Goal: Obtain resource: Download file/media

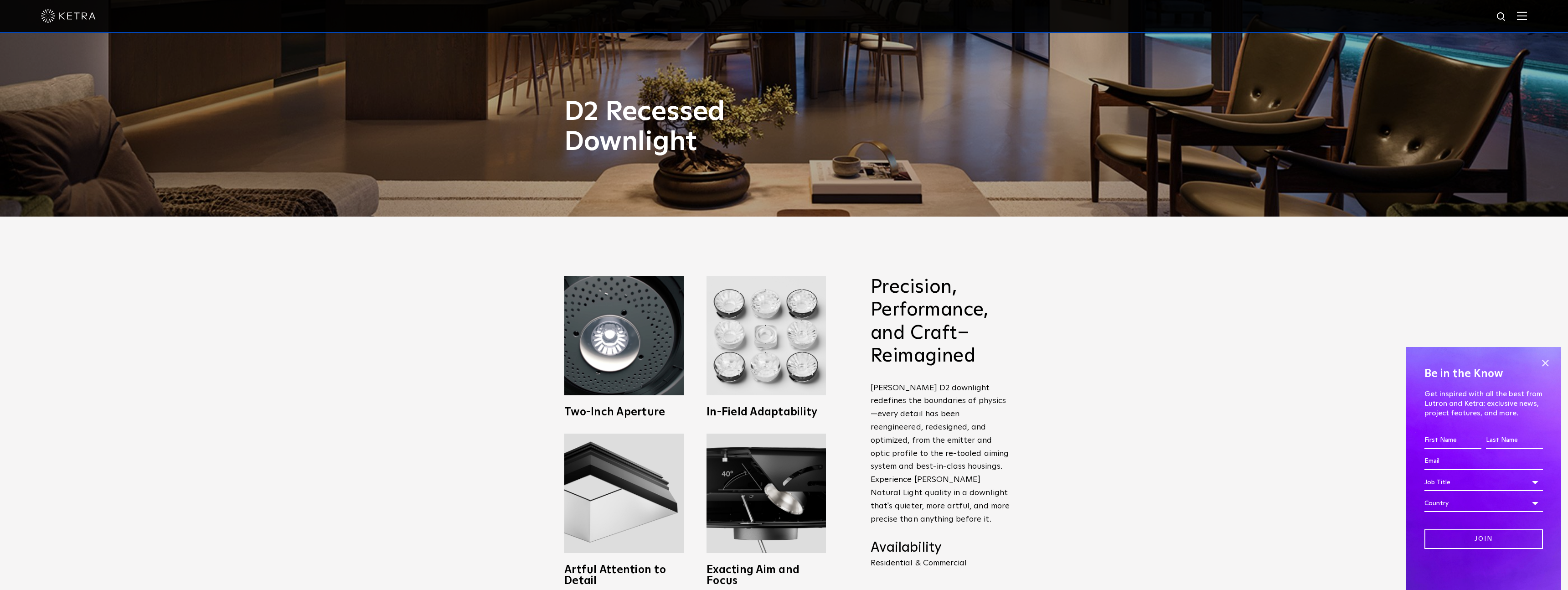
scroll to position [382, 0]
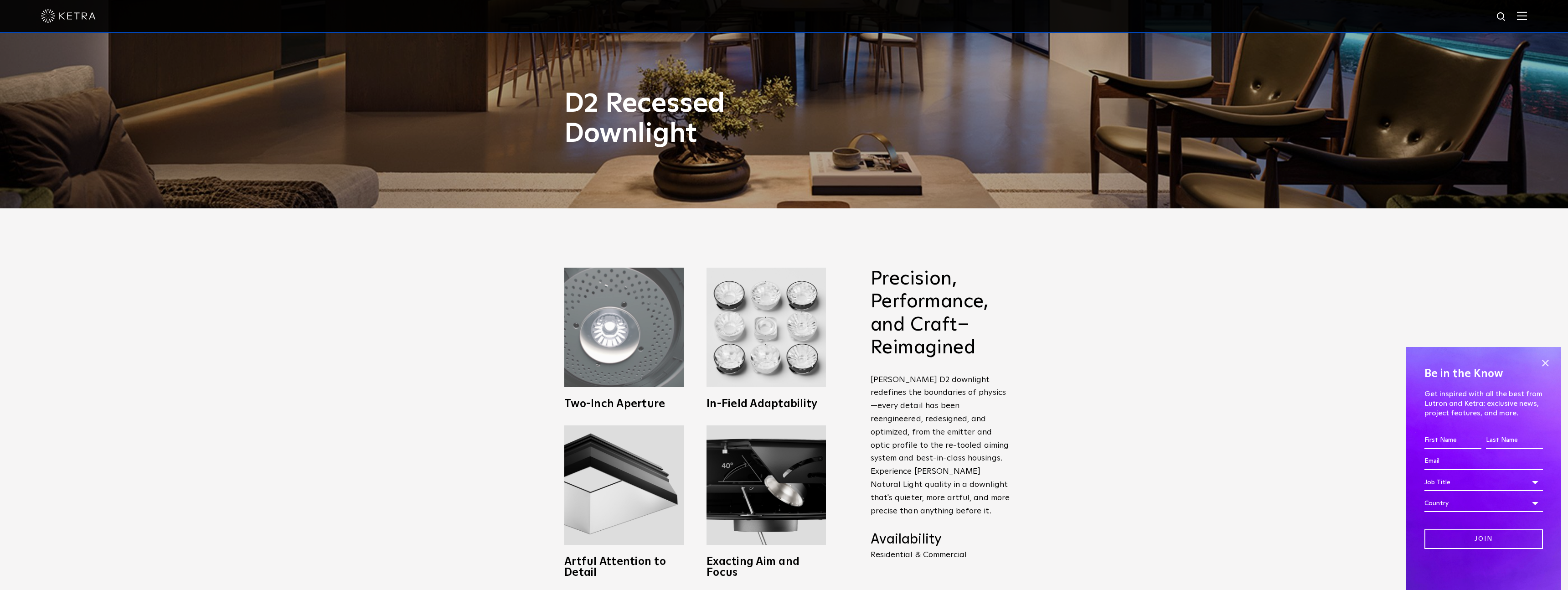
click at [631, 303] on img at bounding box center [624, 328] width 119 height 119
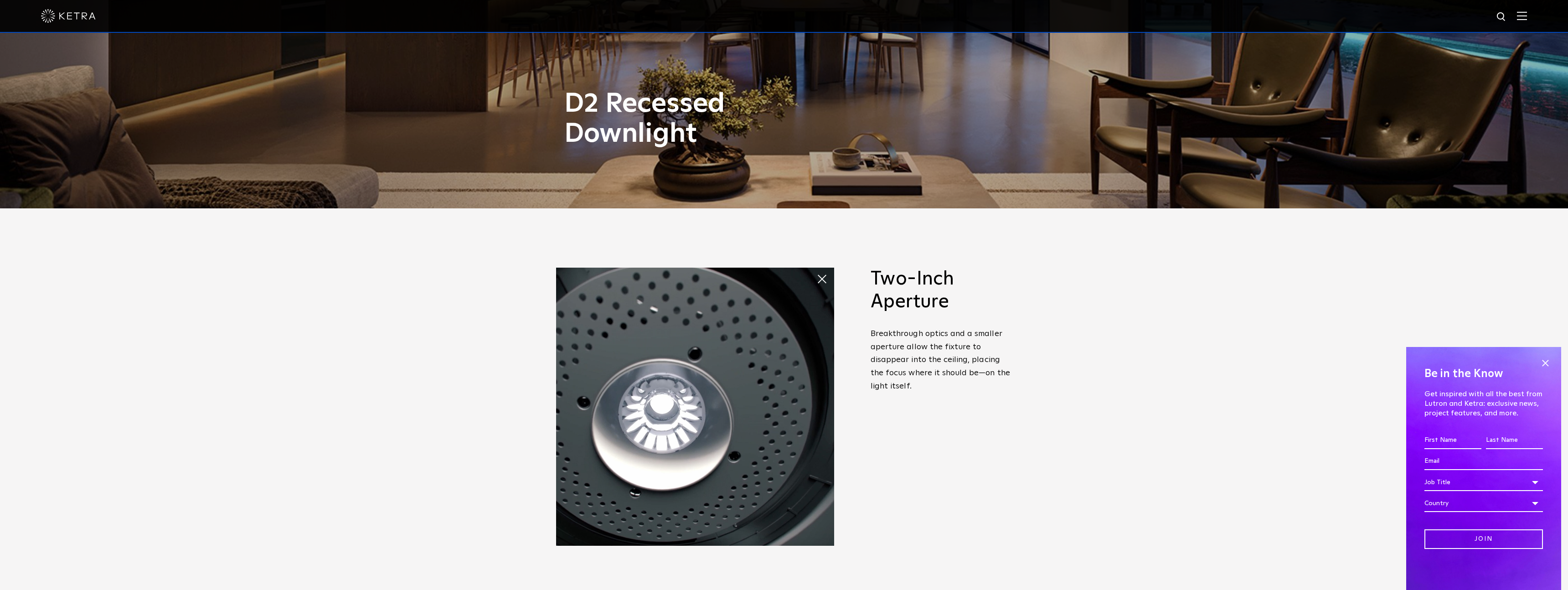
click at [816, 270] on span at bounding box center [816, 270] width 0 height 0
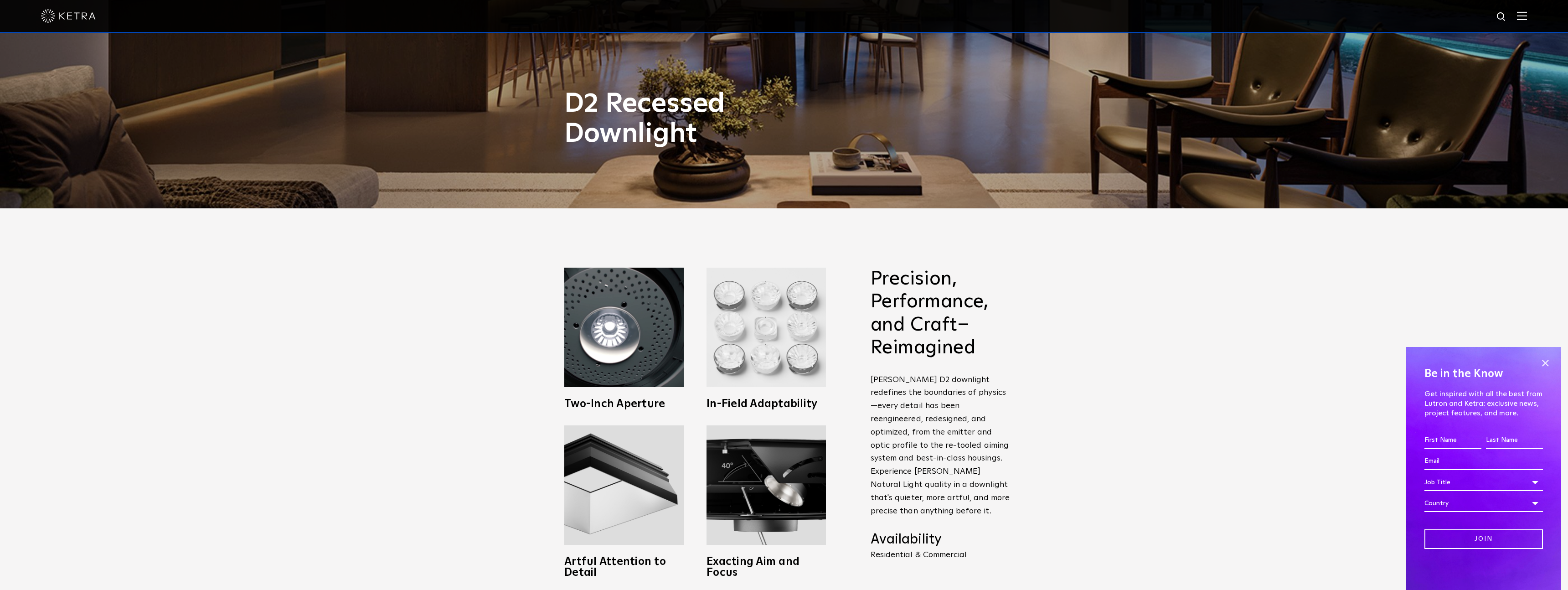
click at [759, 314] on img at bounding box center [766, 328] width 119 height 119
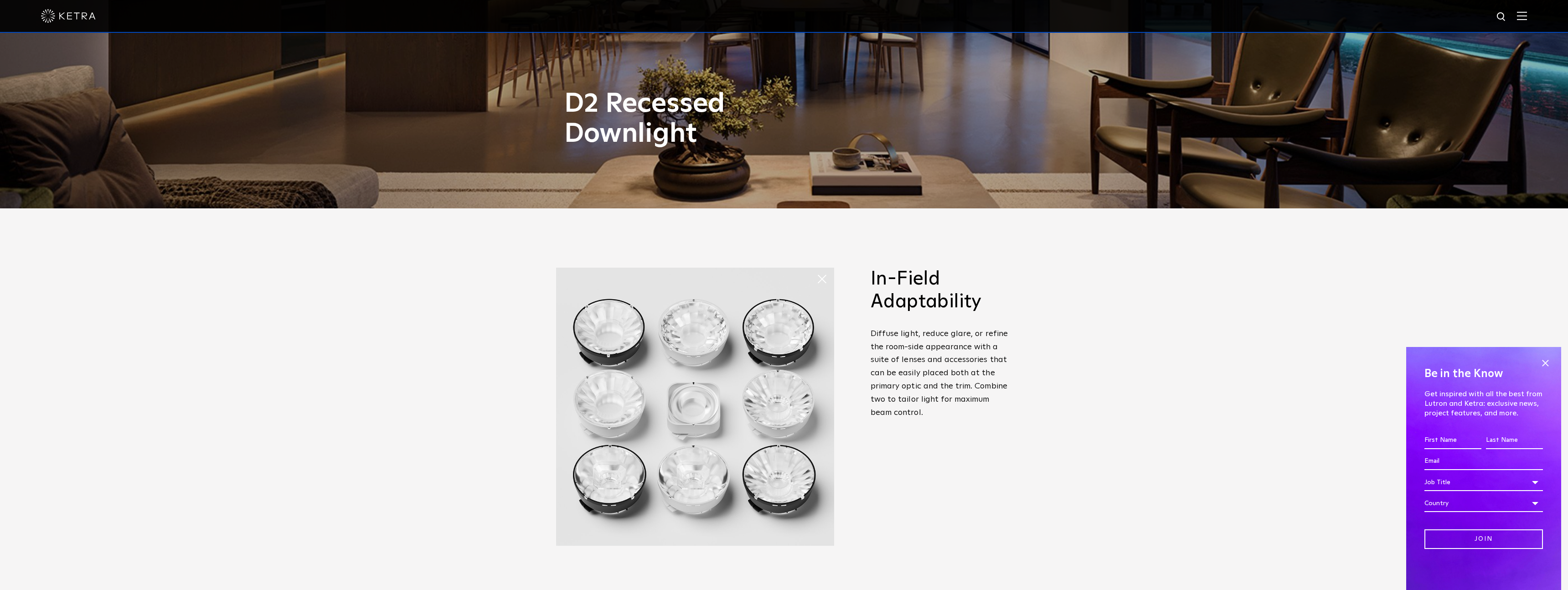
click at [821, 276] on span at bounding box center [825, 279] width 18 height 18
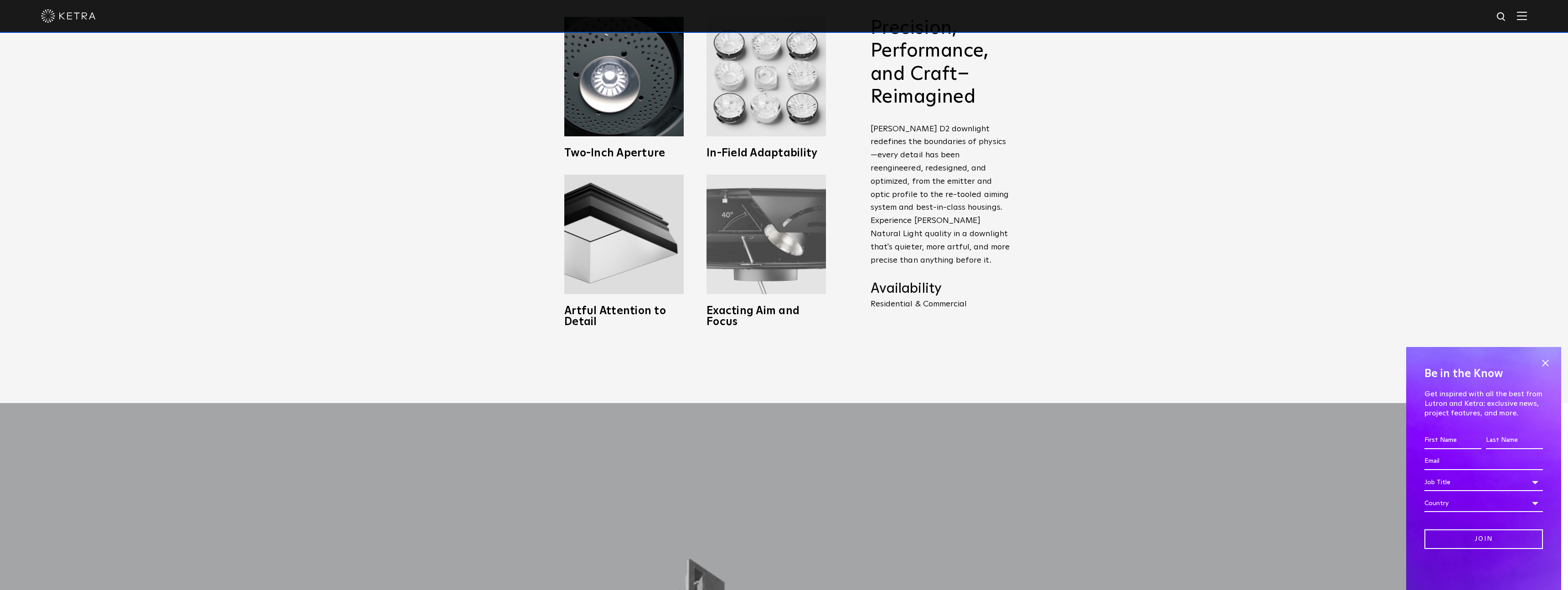
scroll to position [633, 0]
click at [769, 269] on img at bounding box center [766, 233] width 119 height 119
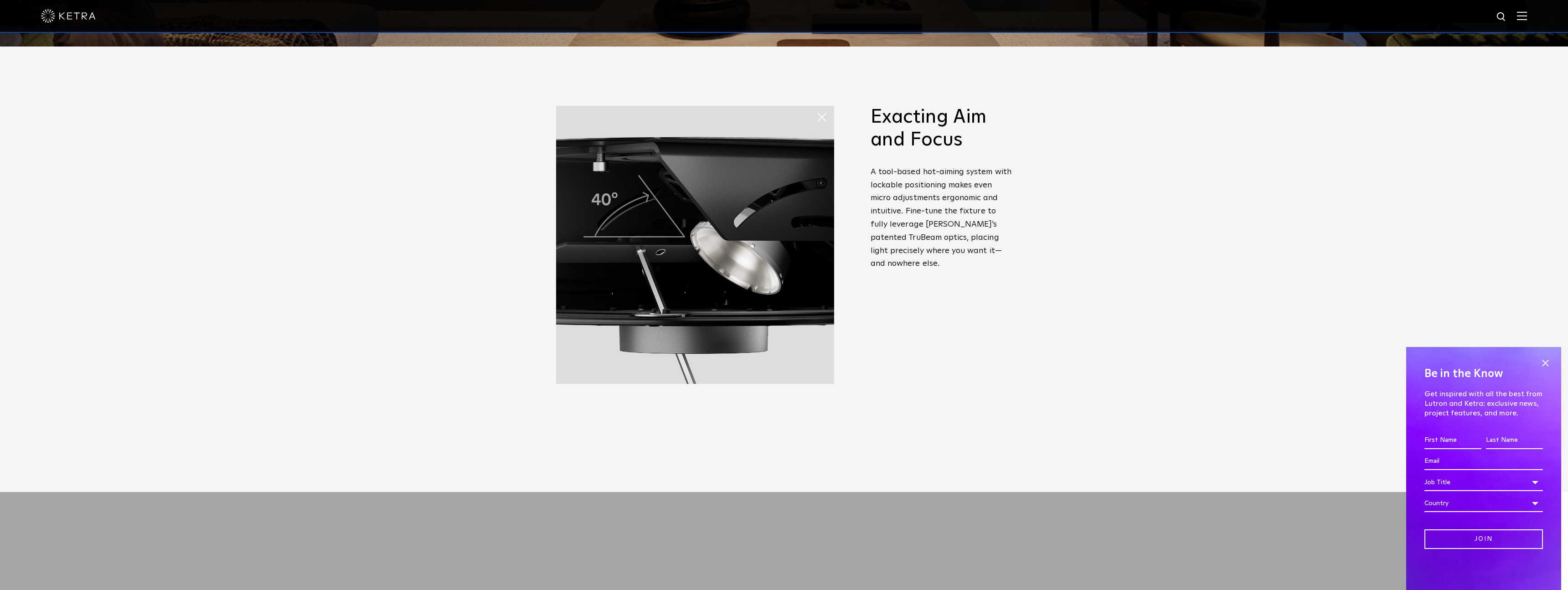
scroll to position [513, 0]
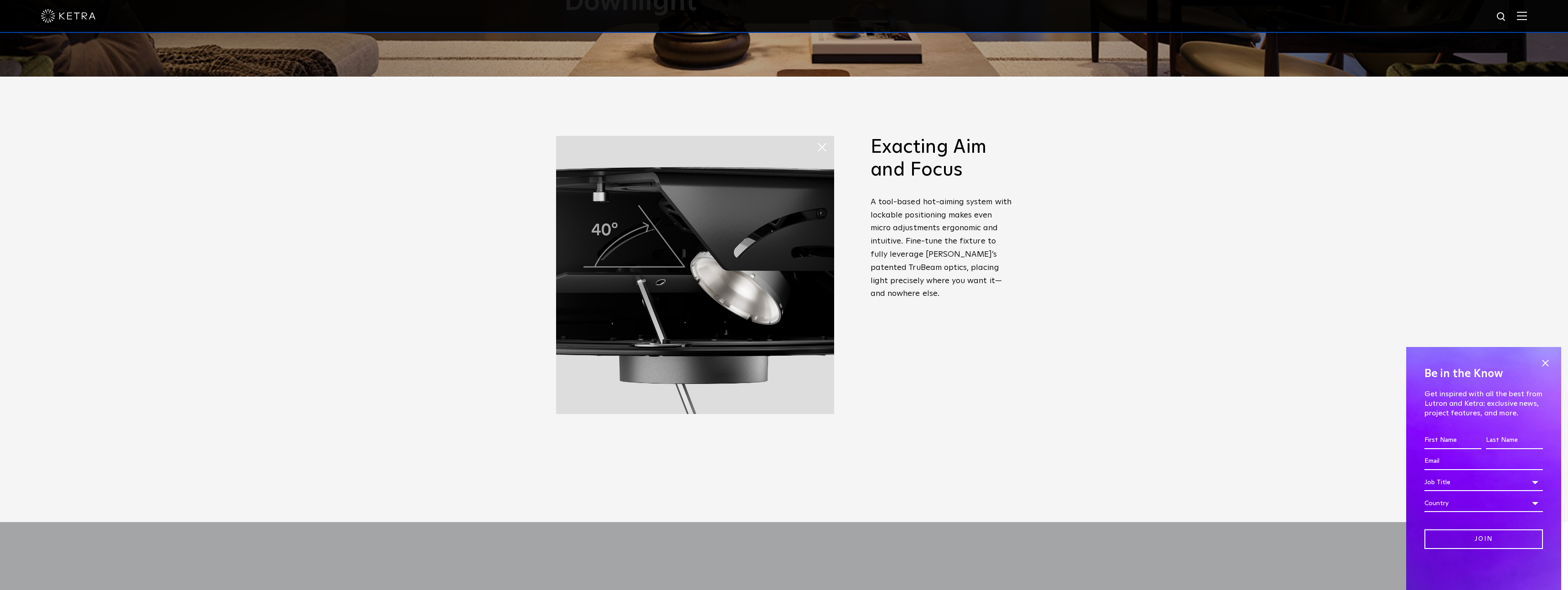
click at [798, 270] on img at bounding box center [695, 275] width 278 height 278
click at [824, 153] on span at bounding box center [825, 147] width 18 height 18
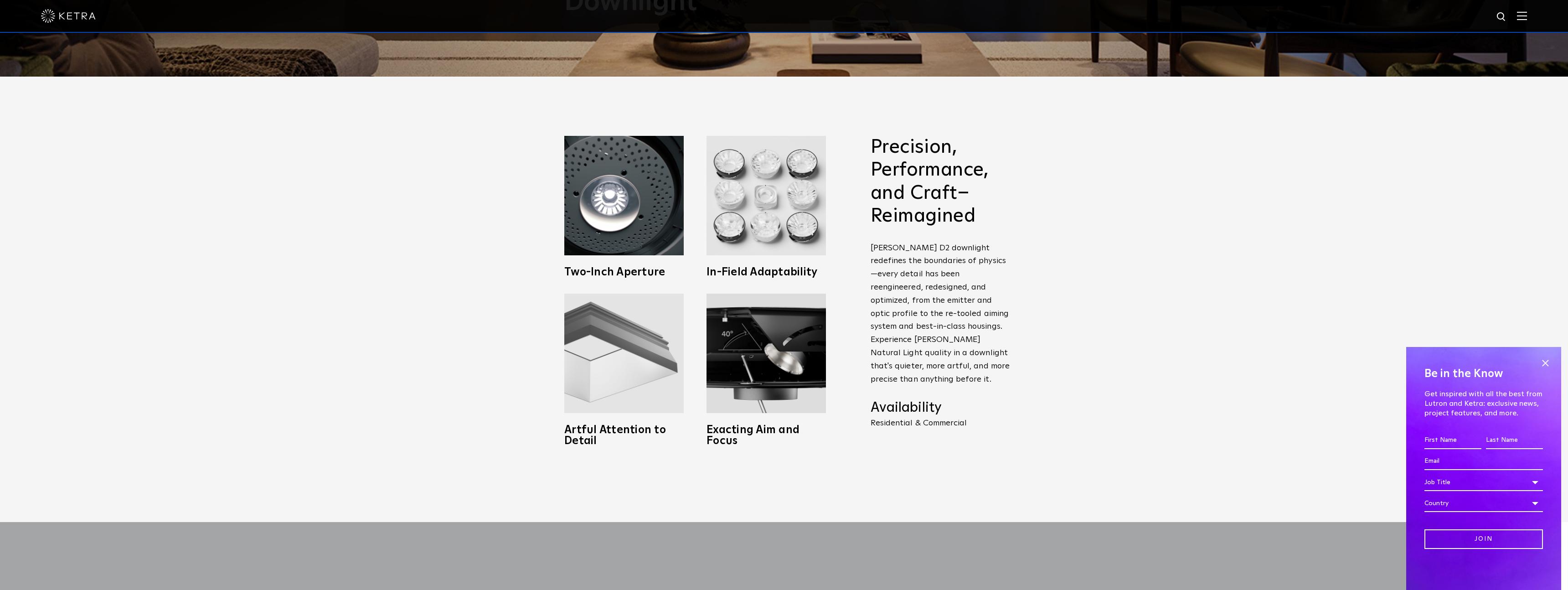
click at [612, 330] on img at bounding box center [624, 353] width 119 height 119
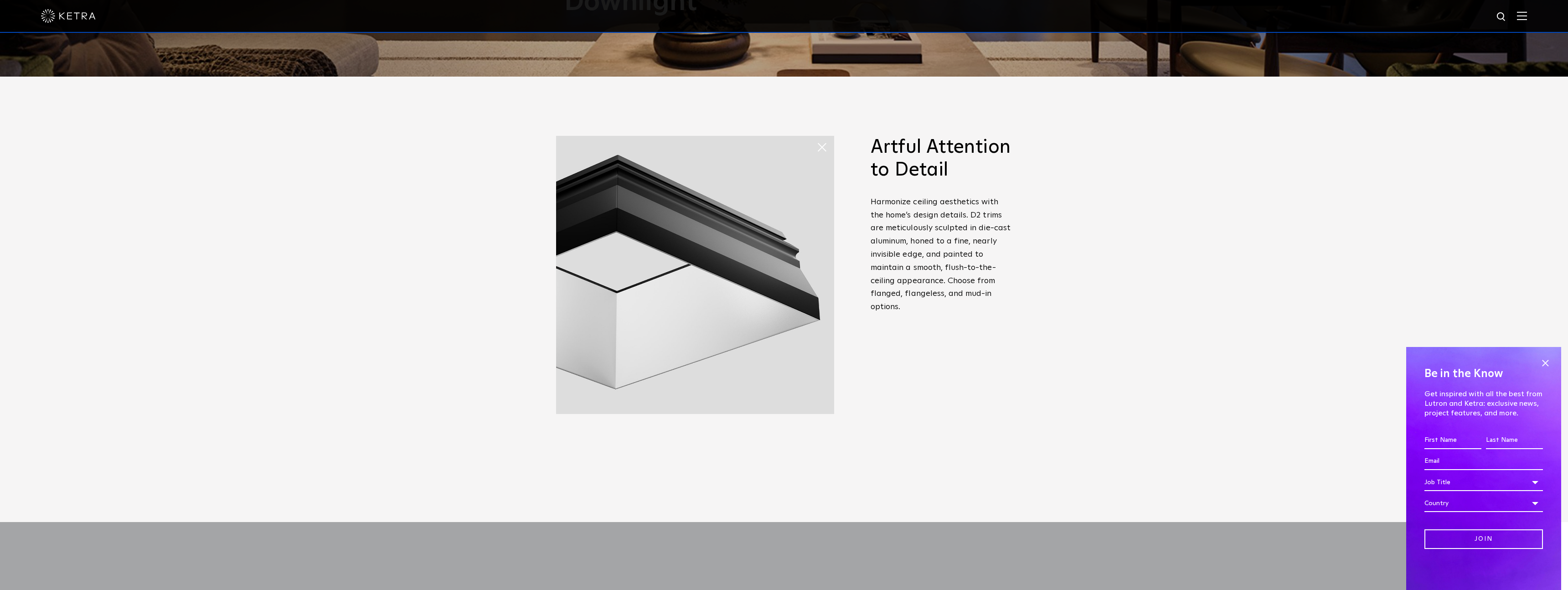
click at [836, 143] on span "In-Field Adaptability Diffuse light, reduce glare, or refine the room-side appe…" at bounding box center [766, 214] width 142 height 158
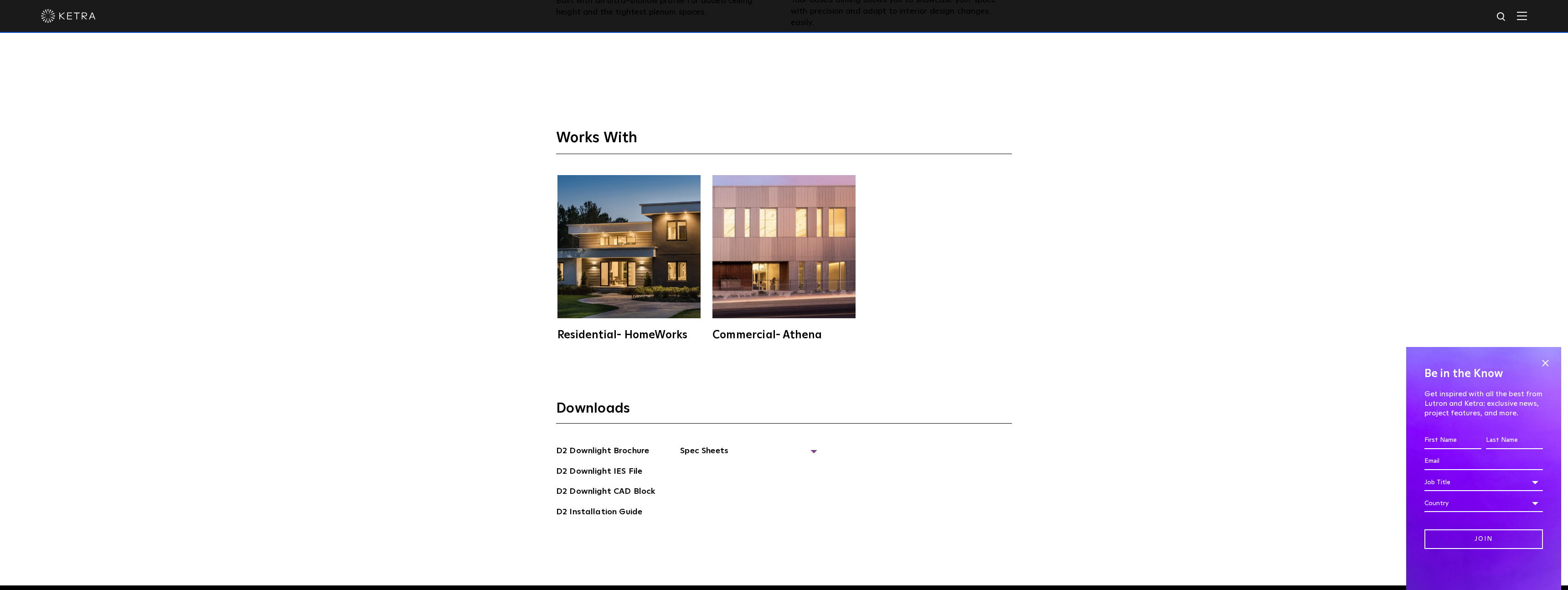
scroll to position [3349, 0]
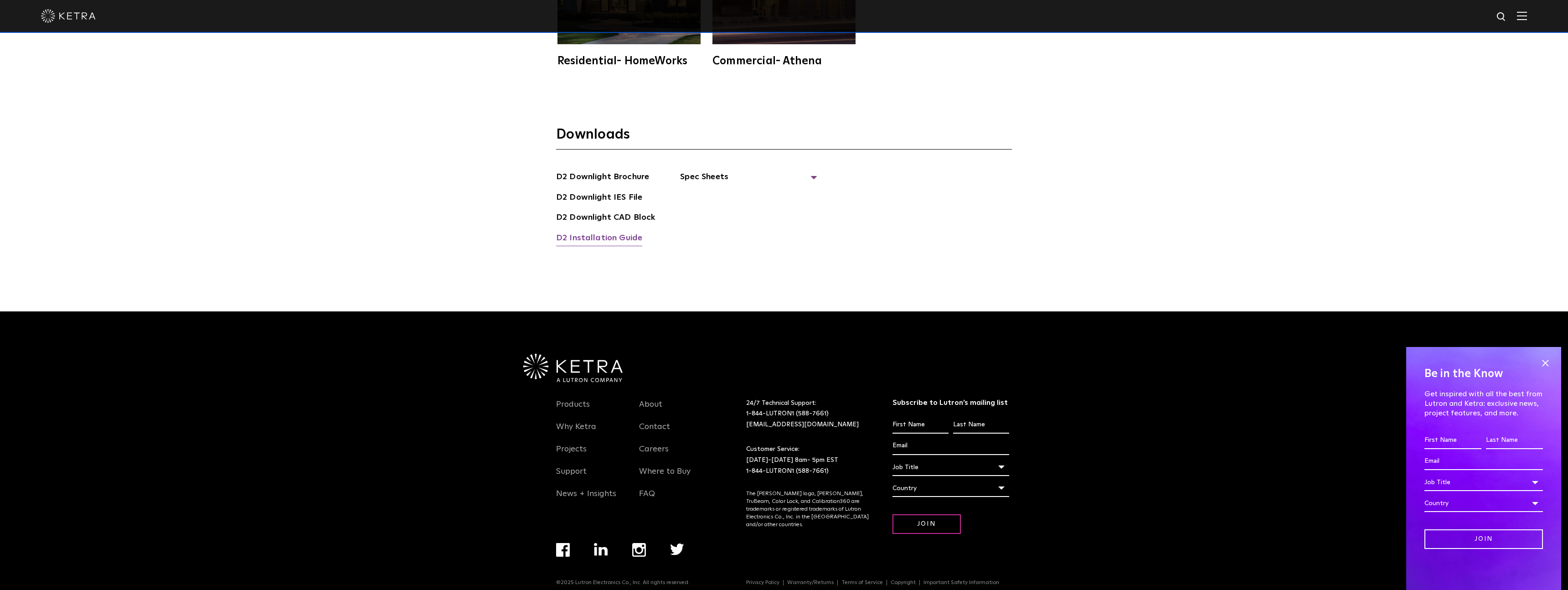
click at [587, 231] on link "D2 Installation Guide" at bounding box center [600, 239] width 86 height 15
